Goal: Task Accomplishment & Management: Complete application form

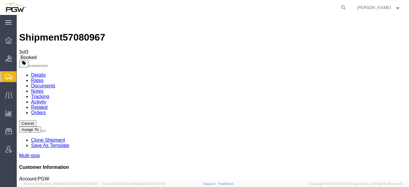
click at [0, 0] on span "Create from Template" at bounding box center [0, 0] width 0 height 0
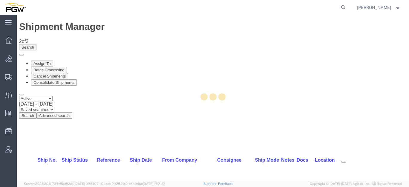
select select "28281"
select select "28253"
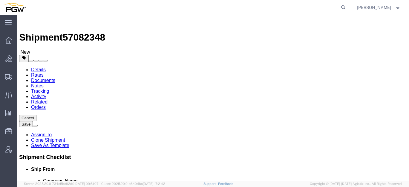
type input "596"
select select "28395"
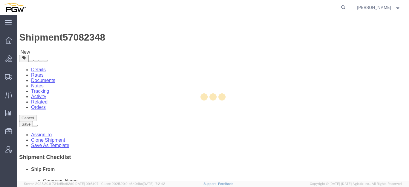
type input "5596"
type input "5596 Branch Manager"
type input "[STREET_ADDRESS]"
type input "Chesapeake"
type input "23320"
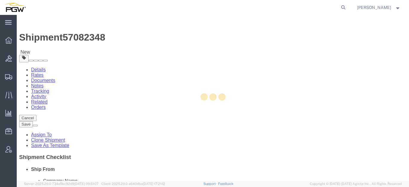
type input "[PHONE_NUMBER]"
type input "[EMAIL_ADDRESS][DOMAIN_NAME]"
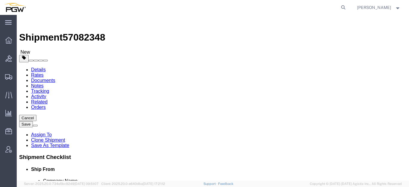
select select "VA"
type input "scranton"
select select "61931"
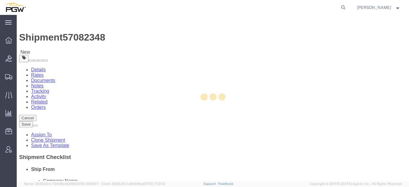
type input "5409"
type input "5409 Branch Manager"
type input "[STREET_ADDRESS]"
type input "Pittston"
type input "18640"
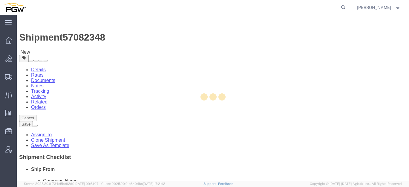
type input "[PHONE_NUMBER]"
type input "[EMAIL_ADDRESS][DOMAIN_NAME]"
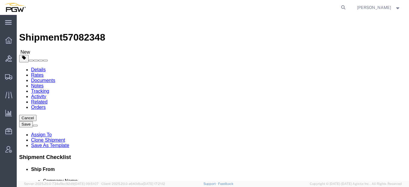
select select "PA"
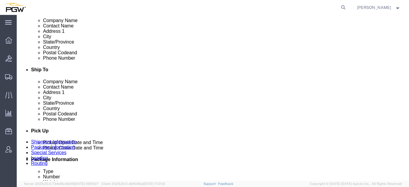
scroll to position [199, 0]
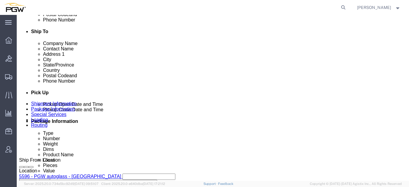
click link "Edit"
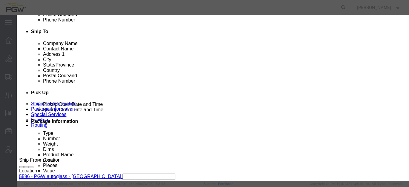
type input "596"
select select "28395"
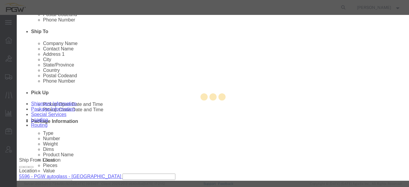
type input "5596"
type input "5596 Branch Manager"
type input "[STREET_ADDRESS]"
type input "Chesapeake"
type input "23320"
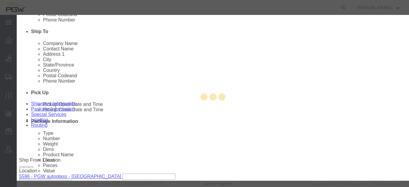
type input "[PHONE_NUMBER]"
type input "[EMAIL_ADDRESS][DOMAIN_NAME]"
select select "VA"
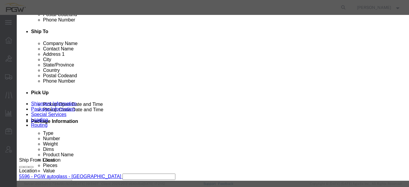
scroll to position [151, 0]
click div "[DATE] 2:19 PM"
click input "2:19 PM"
type input "12:00 PM"
click button "Apply"
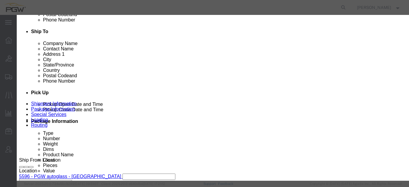
click button "Save"
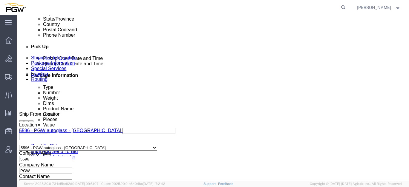
scroll to position [232, 0]
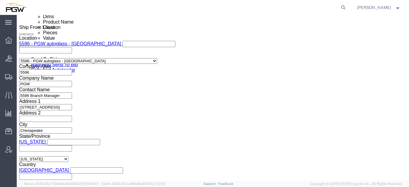
click div "[DATE] 9:00 AM"
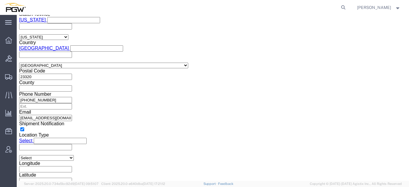
click input "2:18 PM"
type input "12:00 PM"
click div "Open Time 12:00 PM [DATE] 2:18 PM - [DATE] 2:18 PM Cancel Apply"
click button "Apply"
click span "57082348"
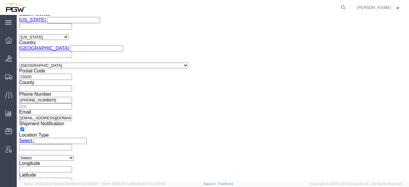
click span "57082348"
copy span "57082348"
click div "Select Account Type Activity ID Airline Appointment Number ASN Batch Request # …"
click input "54833650"
drag, startPoint x: 49, startPoint y: 73, endPoint x: 35, endPoint y: 72, distance: 14.4
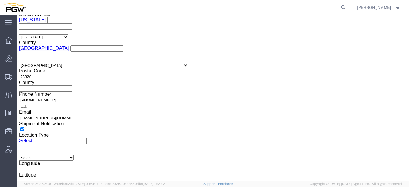
click div "Select Account Type Activity ID Airline Appointment Number ASN Batch Request # …"
paste input "7082348"
click input "57082348"
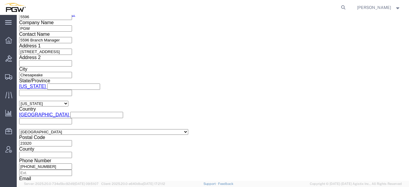
type input "57082348"
click div
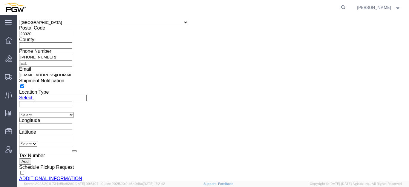
click input "2:00 PM"
type input "8:30 am"
click button "Apply"
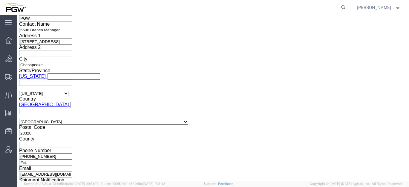
scroll to position [331, 0]
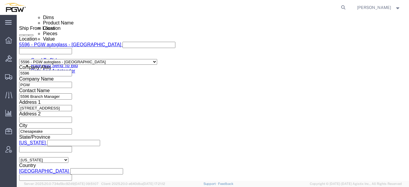
click link "Special Services"
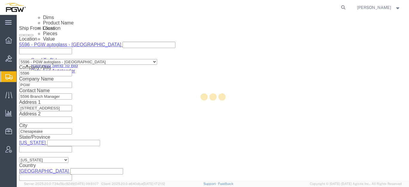
select select
select select "COSTCENTER"
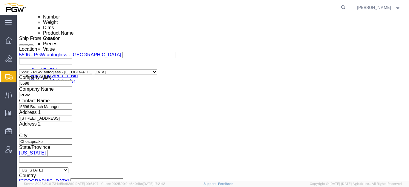
scroll to position [232, 0]
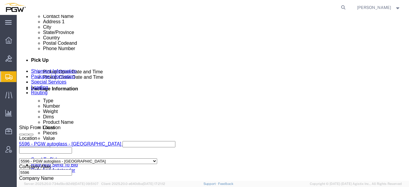
type input "5409"
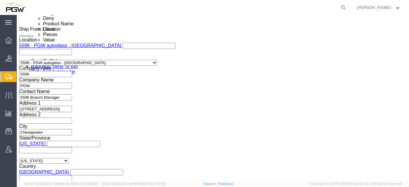
scroll to position [331, 0]
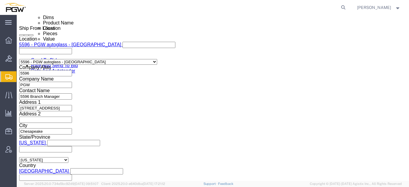
click input "5329"
drag, startPoint x: 74, startPoint y: 95, endPoint x: 4, endPoint y: 84, distance: 70.8
click div "Billing Location Select Select My Profile Location 5303 - PGW autoglass - Corpo…"
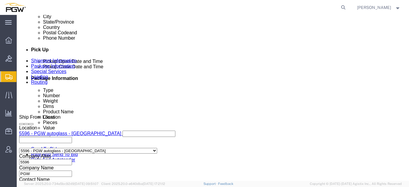
scroll to position [232, 0]
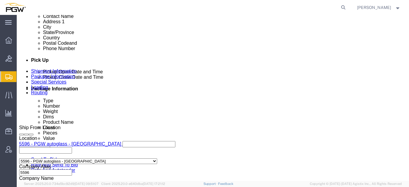
type input "5409"
click link "Rates"
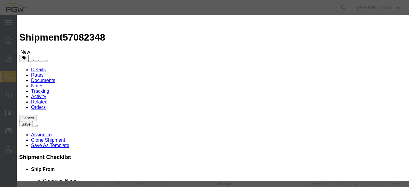
select select "18694"
select select "35748"
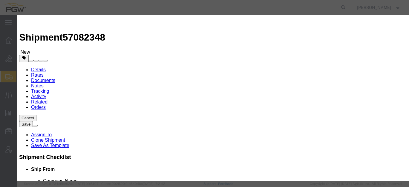
type input "700"
type input "700.00"
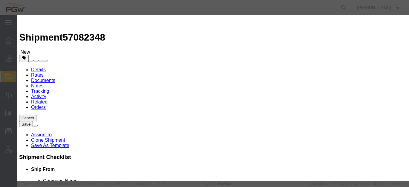
checkbox input "true"
type input "[PERSON_NAME]"
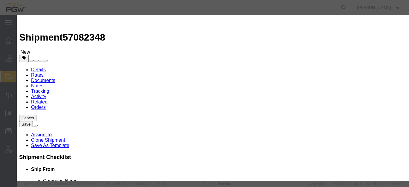
paste input "57082348"
type input "57082348"
type input "7402538648"
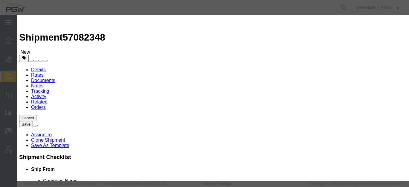
type input "[DATE]"
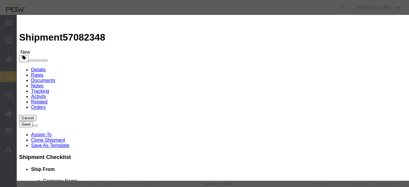
select select "0900"
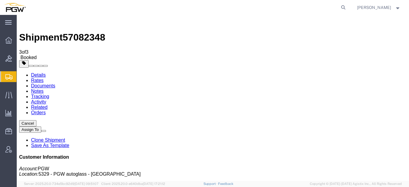
click at [0, 0] on span "Create from Template" at bounding box center [0, 0] width 0 height 0
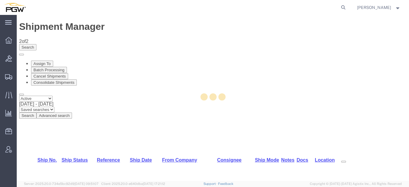
select select "28281"
select select "28253"
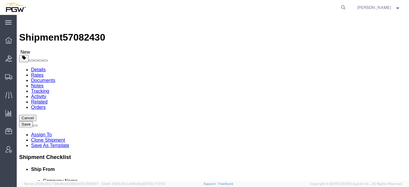
type input "602"
select select "28403"
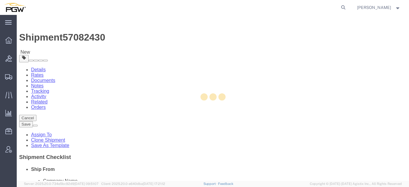
type input "5602"
type input "23223"
type input "[PHONE_NUMBER]"
type input "[EMAIL_ADDRESS][DOMAIN_NAME]"
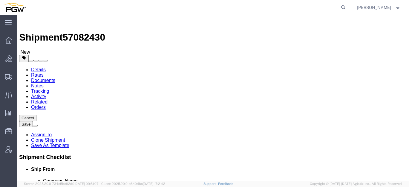
select select "VA"
type input "scranton"
select select "61931"
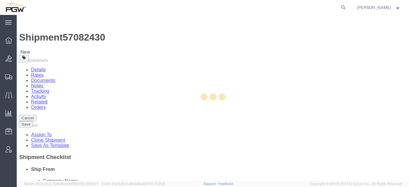
type input "5409"
type input "18640"
type input "[PHONE_NUMBER]"
type input "[EMAIL_ADDRESS][DOMAIN_NAME]"
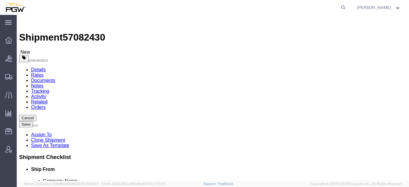
select select "PA"
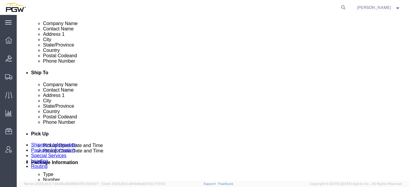
scroll to position [199, 0]
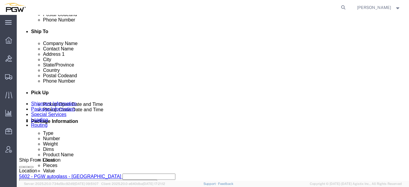
click link "Edit"
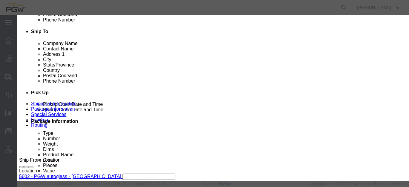
type input "602"
select select "28403"
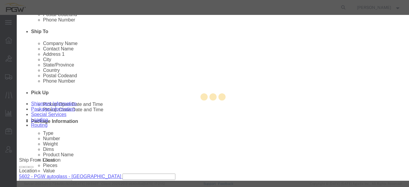
type input "5602"
type input "5602 Branch Manager"
type input "[STREET_ADDRESS]"
type input "[GEOGRAPHIC_DATA]"
type input "23223"
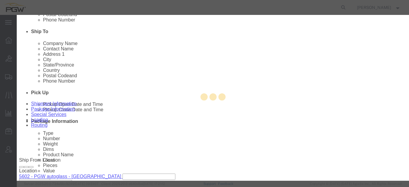
type input "[PHONE_NUMBER]"
type input "[EMAIL_ADDRESS][DOMAIN_NAME]"
select select "VA"
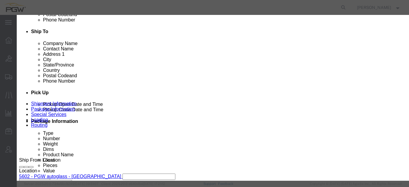
scroll to position [151, 0]
click div "[DATE] 2:23 PM"
click input "2:23 PM"
type input "12:00 PM"
click button "Apply"
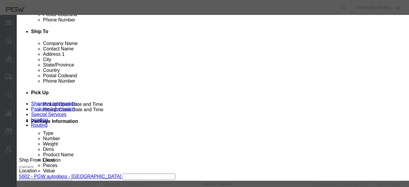
click button "Save"
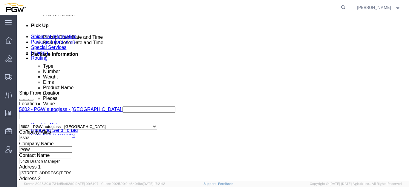
scroll to position [299, 0]
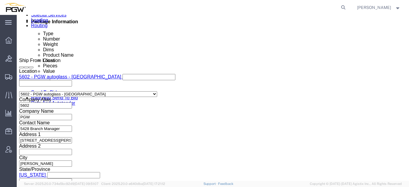
click div "[DATE] 7:00 AM"
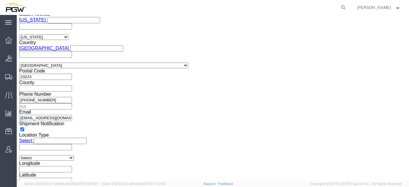
click input "2:22 PM"
type input "12:00 PM"
click button "Apply"
click span "57082430"
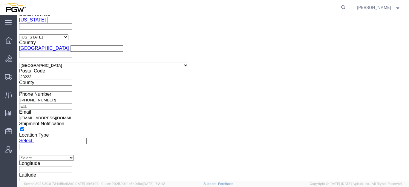
copy span "57082430"
click input "54833650"
drag, startPoint x: 53, startPoint y: 74, endPoint x: 20, endPoint y: 70, distance: 33.8
click div "Select Account Type Activity ID Airline Appointment Number ASN Batch Request # …"
paste input "708243"
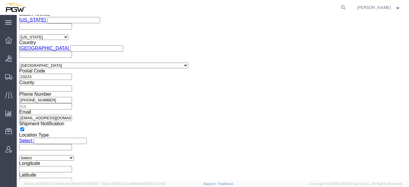
click input "57082430"
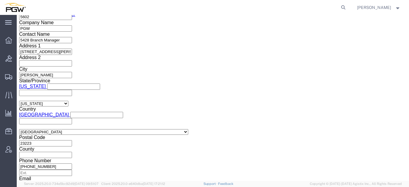
type input "57082430"
click div
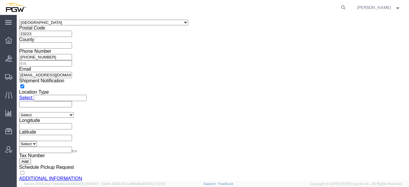
click input "2:00 PM"
type input "9:30 AM"
click div "Open Time 9:30 AM [DATE] 2:00 PM - [DATE] 2:00 PM Cancel Apply"
click button "Apply"
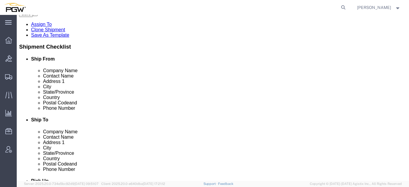
scroll to position [77, 0]
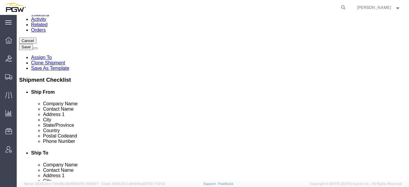
click link "Special Services"
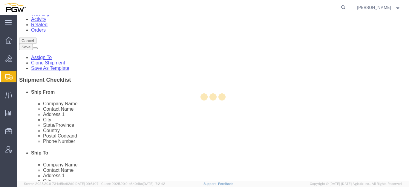
select select
select select "COSTCENTER"
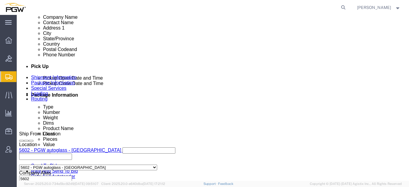
scroll to position [232, 0]
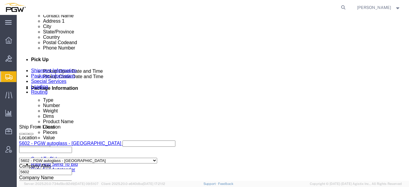
type input "5409"
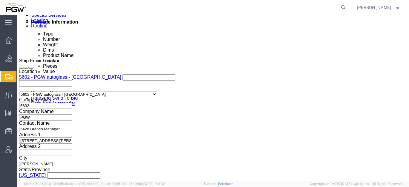
scroll to position [299, 0]
click input "5329"
drag, startPoint x: 74, startPoint y: 128, endPoint x: 25, endPoint y: 111, distance: 51.9
click div "Billing Location Select Select My Profile Location 5303 - PGW autoglass - Corpo…"
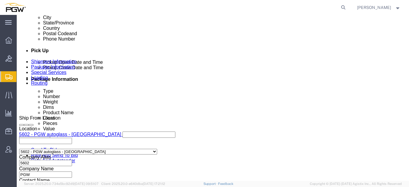
scroll to position [232, 0]
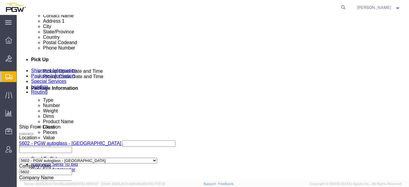
type input "5409"
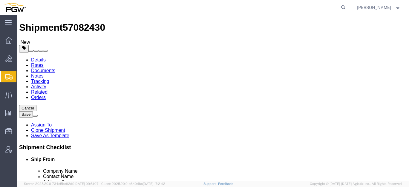
scroll to position [0, 0]
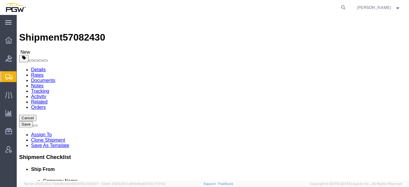
click link "Rates"
click at [87, 32] on span "57082430" at bounding box center [84, 37] width 42 height 11
copy span "57082430"
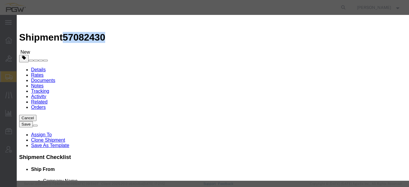
select select "18694"
select select "35748"
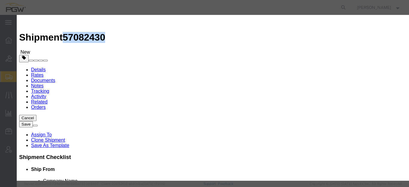
drag, startPoint x: 166, startPoint y: 63, endPoint x: 171, endPoint y: 61, distance: 5.1
type input "700"
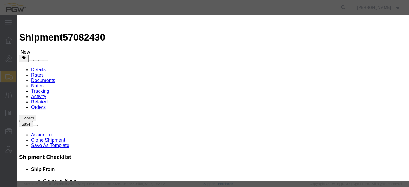
type input "700.00"
checkbox input "true"
type input "[PERSON_NAME]"
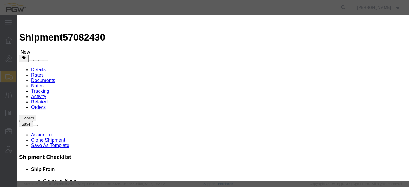
paste input "57082430"
type input "57082430"
type input "7402538648"
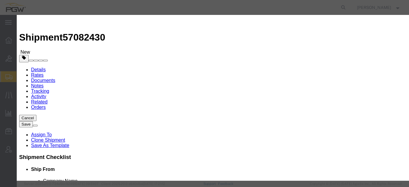
type input "[DATE]"
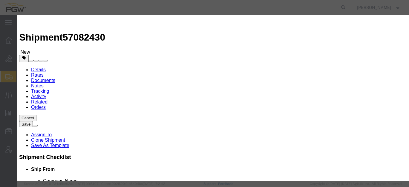
select select "1000"
